Goal: Task Accomplishment & Management: Use online tool/utility

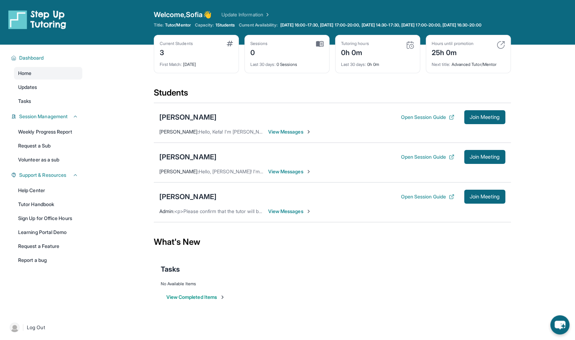
click at [300, 214] on span "View Messages" at bounding box center [290, 211] width 44 height 7
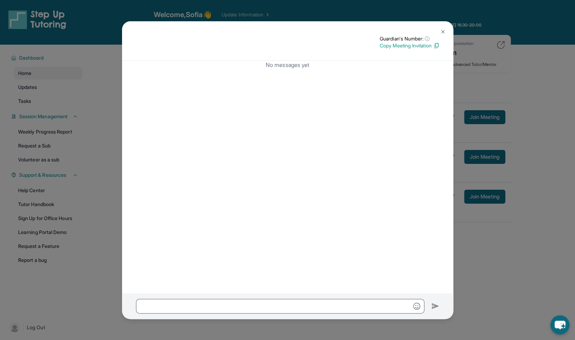
click at [445, 36] on button at bounding box center [443, 32] width 14 height 14
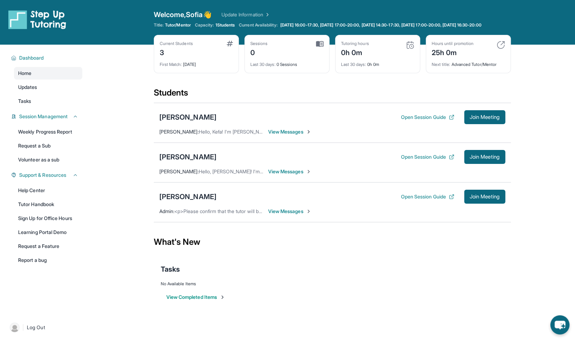
click at [289, 140] on div "Mohammed Elasaidi Open Session Guide Join Meeting Sofia Canseco : Hello, Kefa! …" at bounding box center [332, 123] width 357 height 40
click at [288, 135] on span "View Messages" at bounding box center [290, 131] width 44 height 7
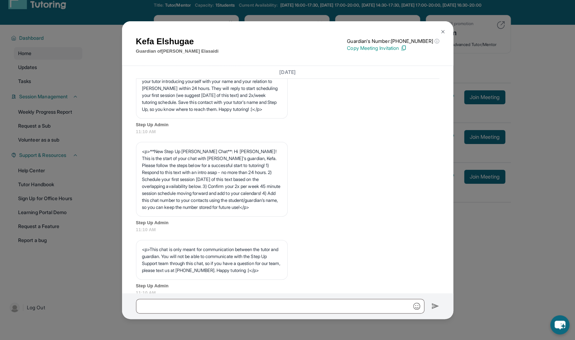
scroll to position [15, 0]
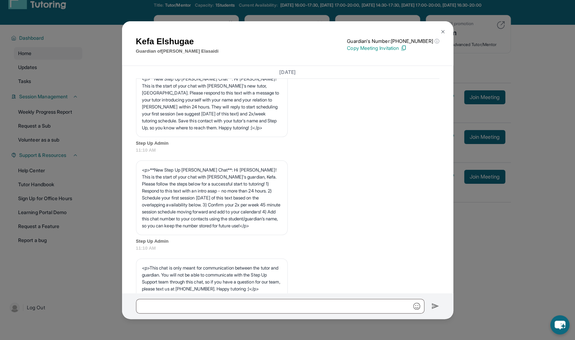
click at [445, 30] on button at bounding box center [443, 32] width 14 height 14
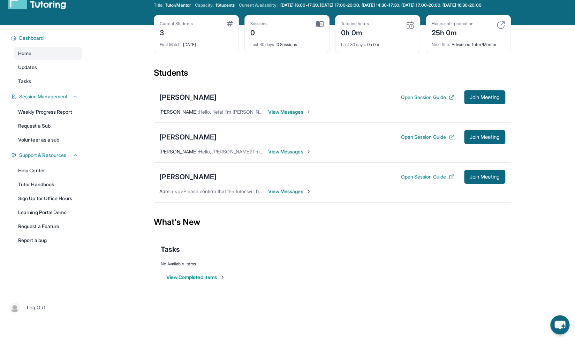
click at [298, 115] on span "View Messages" at bounding box center [290, 111] width 44 height 7
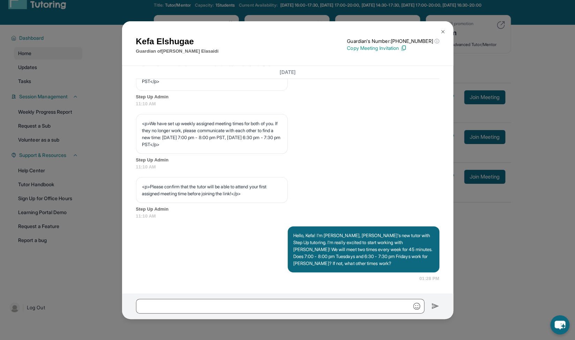
scroll to position [367, 0]
click at [441, 28] on button at bounding box center [443, 32] width 14 height 14
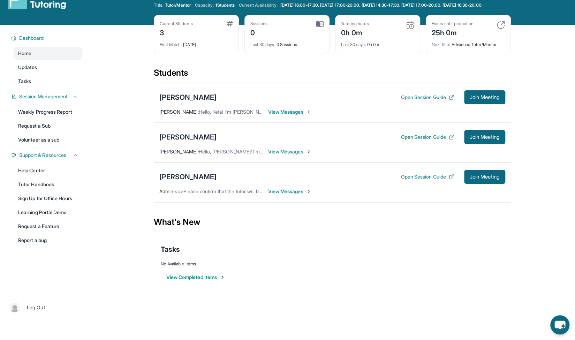
click at [296, 115] on span "View Messages" at bounding box center [290, 111] width 44 height 7
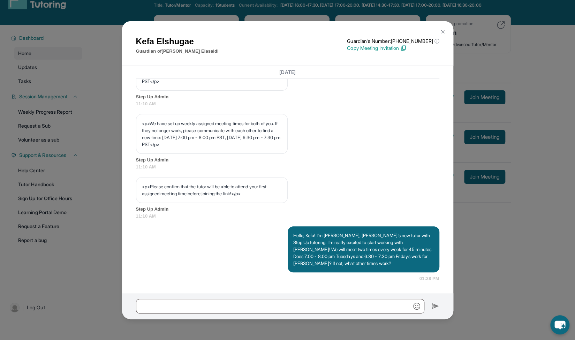
click at [441, 33] on img at bounding box center [443, 32] width 6 height 6
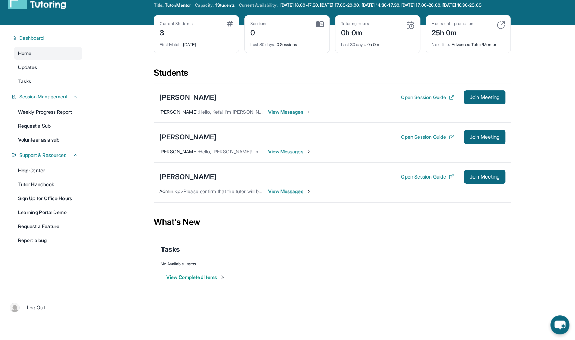
click at [289, 115] on span "View Messages" at bounding box center [290, 111] width 44 height 7
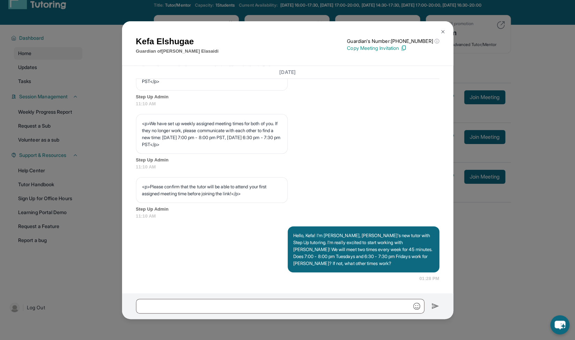
click at [474, 224] on div "Kefa Elshugae Guardian of Mohammed Elasaidi Guardian's Number: +18144363780 ⓘ T…" at bounding box center [287, 170] width 575 height 340
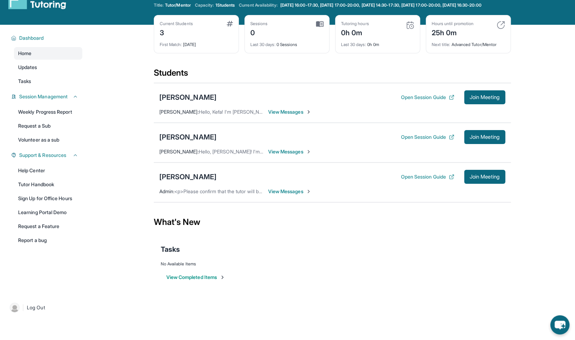
click at [304, 195] on span "View Messages" at bounding box center [290, 191] width 44 height 7
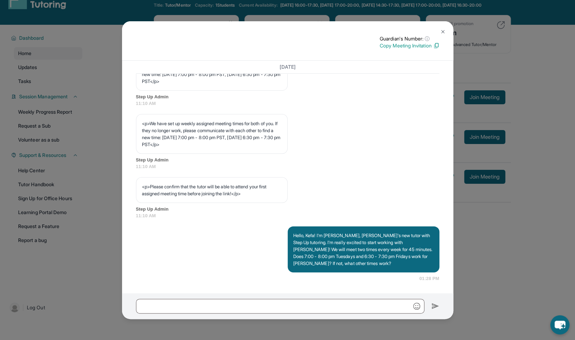
scroll to position [362, 0]
click at [466, 249] on div "Guardian's Number: ⓘ This isn't the guardian's real number — it's a private for…" at bounding box center [287, 170] width 575 height 340
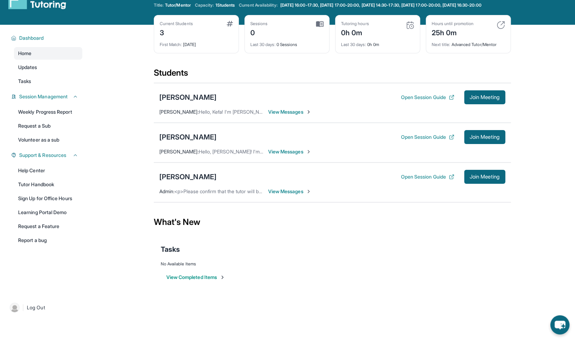
click at [283, 195] on span "View Messages" at bounding box center [290, 191] width 44 height 7
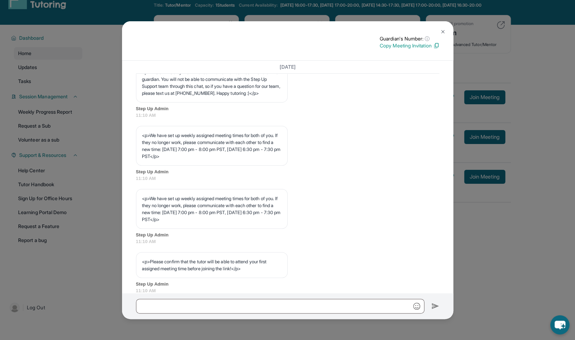
scroll to position [0, 0]
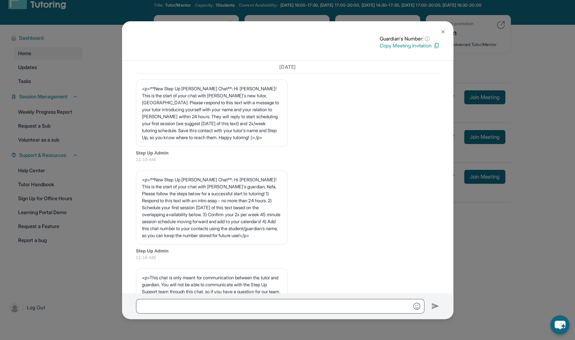
click at [440, 31] on img at bounding box center [443, 32] width 6 height 6
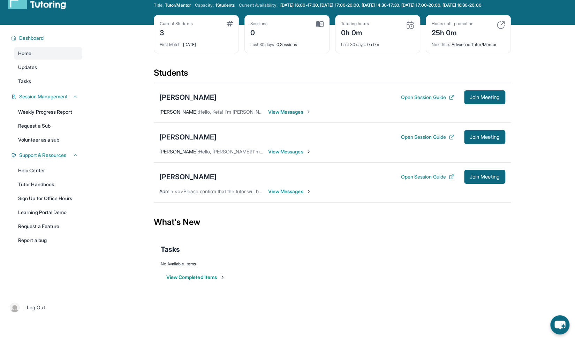
click at [290, 195] on span "View Messages" at bounding box center [290, 191] width 44 height 7
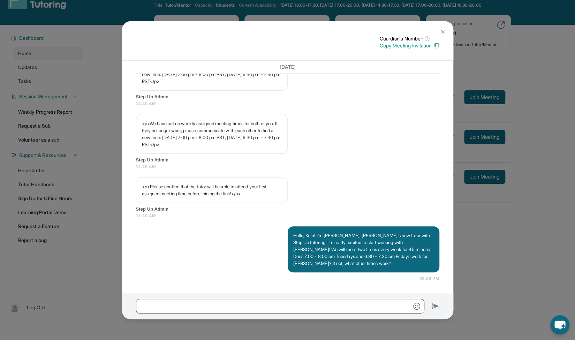
scroll to position [362, 0]
click at [443, 28] on button at bounding box center [443, 32] width 14 height 14
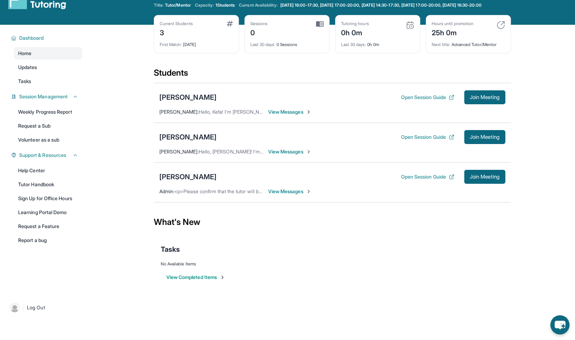
click at [283, 155] on span "View Messages" at bounding box center [290, 151] width 44 height 7
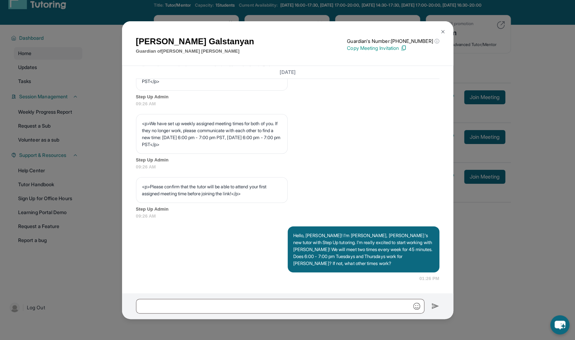
scroll to position [367, 0]
click at [437, 28] on button at bounding box center [443, 32] width 14 height 14
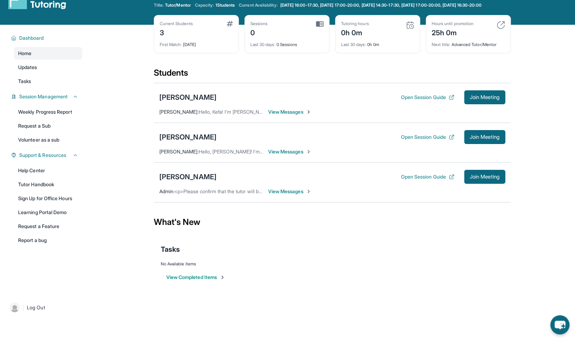
click at [289, 111] on div "Mohammed Elasaidi Open Session Guide Join Meeting Sofia Canseco : Hello, Kefa! …" at bounding box center [332, 103] width 357 height 40
click at [286, 115] on span "View Messages" at bounding box center [290, 111] width 44 height 7
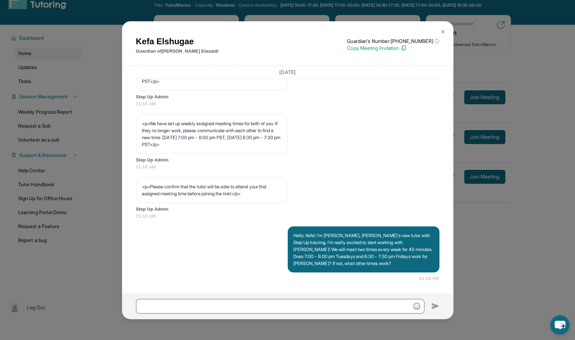
click at [442, 33] on img at bounding box center [443, 32] width 6 height 6
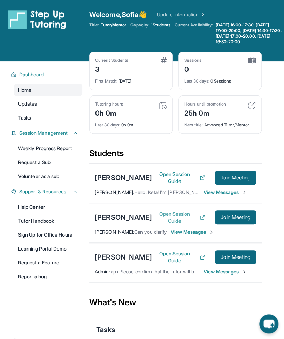
click at [164, 224] on button "Open Session Guide" at bounding box center [178, 217] width 53 height 14
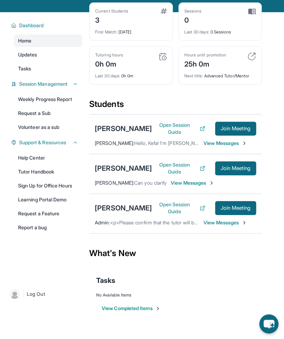
scroll to position [47, 0]
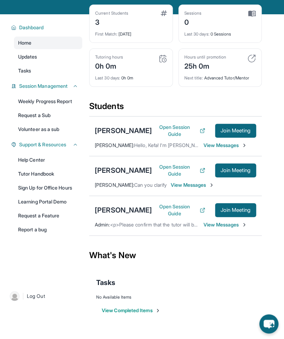
click at [199, 189] on span "View Messages" at bounding box center [193, 185] width 44 height 7
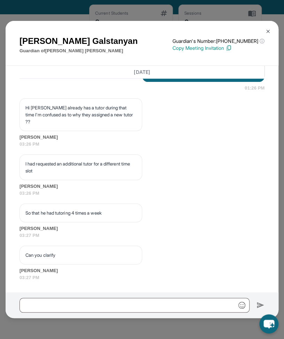
scroll to position [640, 0]
click at [268, 26] on button at bounding box center [268, 31] width 14 height 14
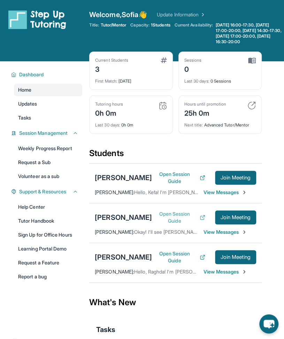
click at [183, 224] on button "Open Session Guide" at bounding box center [178, 217] width 53 height 14
